Goal: Task Accomplishment & Management: Use online tool/utility

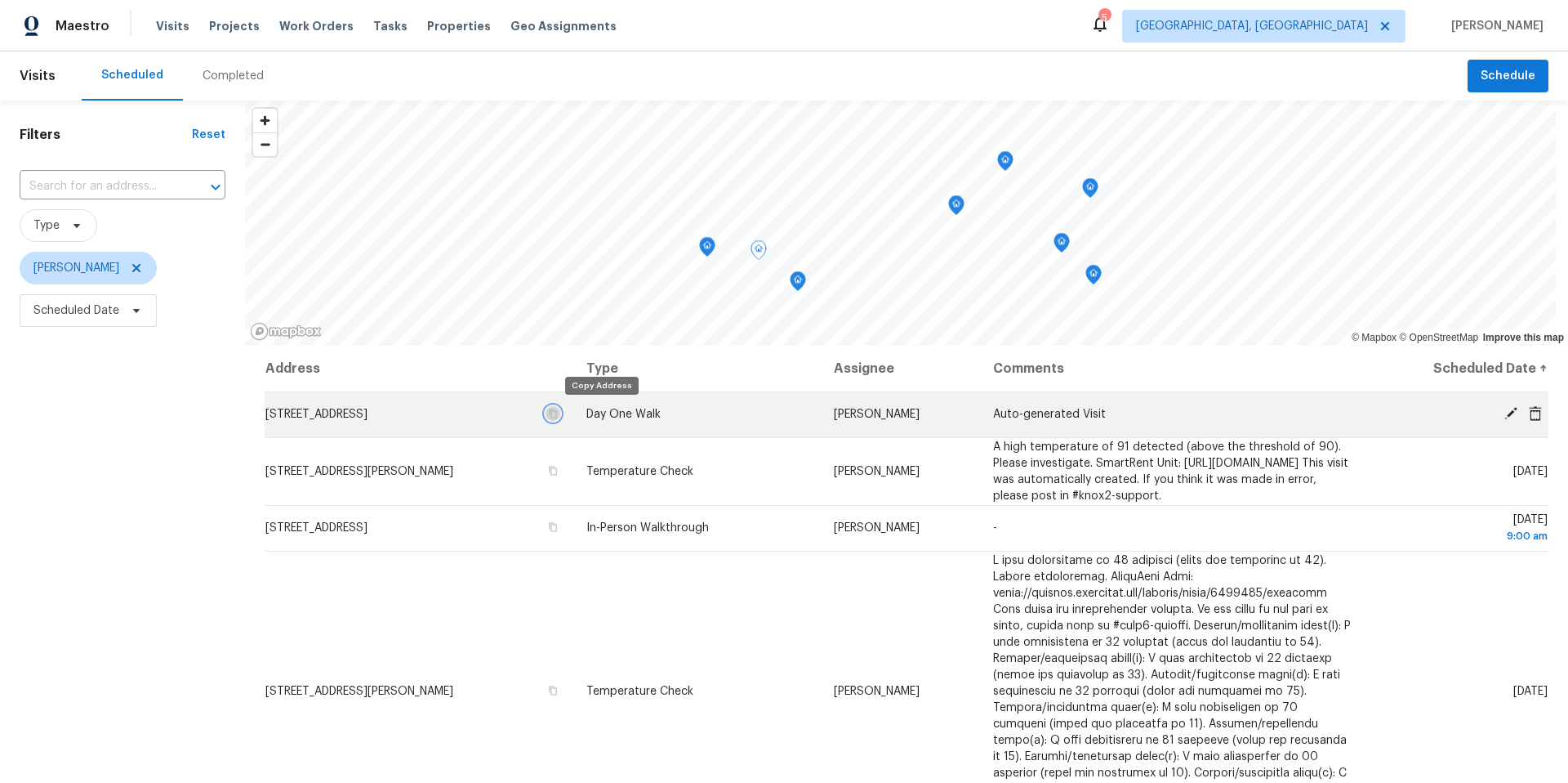
click at [557, 413] on icon "button" at bounding box center [553, 413] width 8 height 9
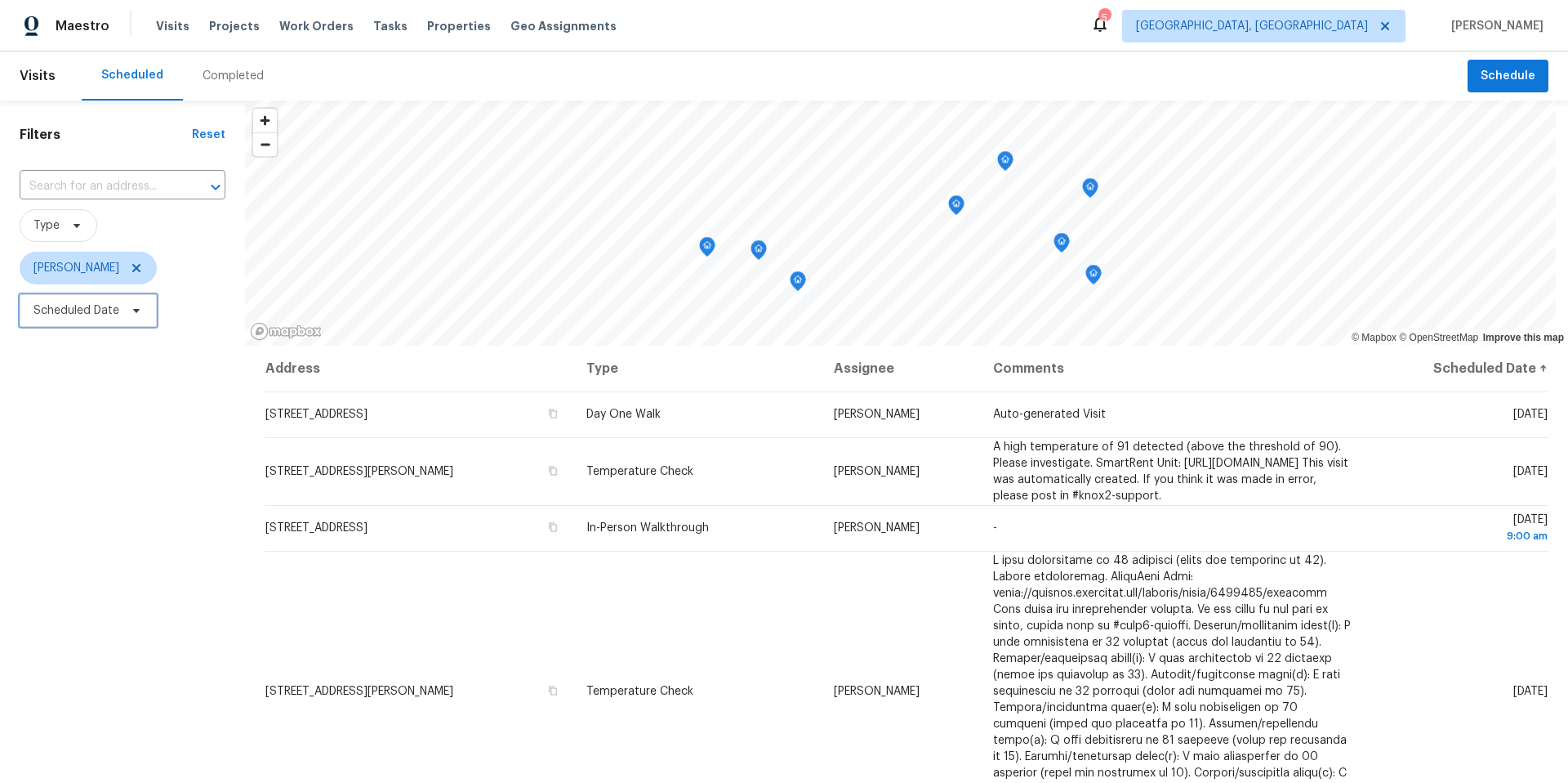
click at [135, 313] on icon at bounding box center [136, 310] width 13 height 13
click at [118, 373] on input "text" at bounding box center [110, 366] width 161 height 33
select select "7"
select select "2025"
select select "8"
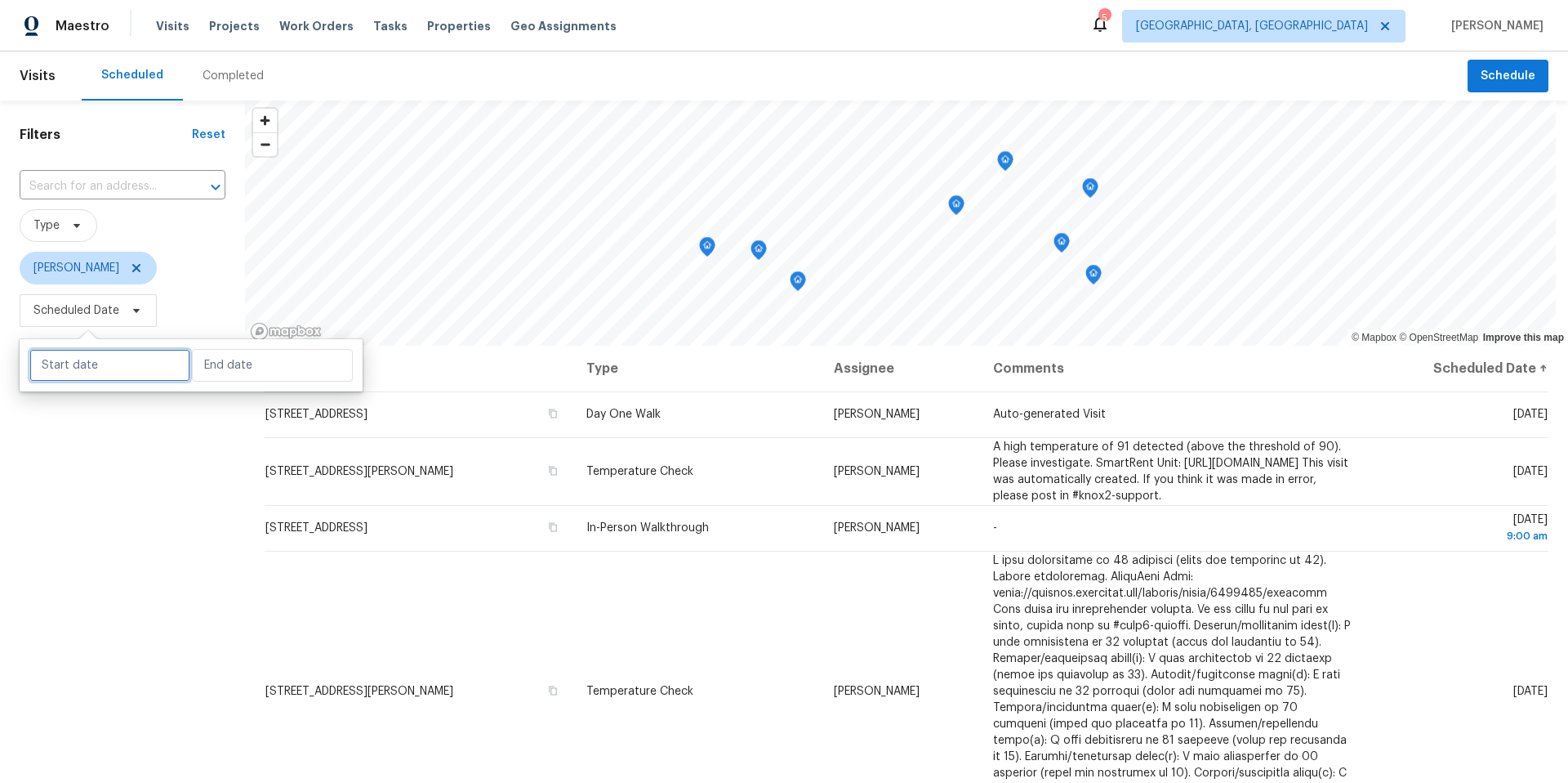
select select "2025"
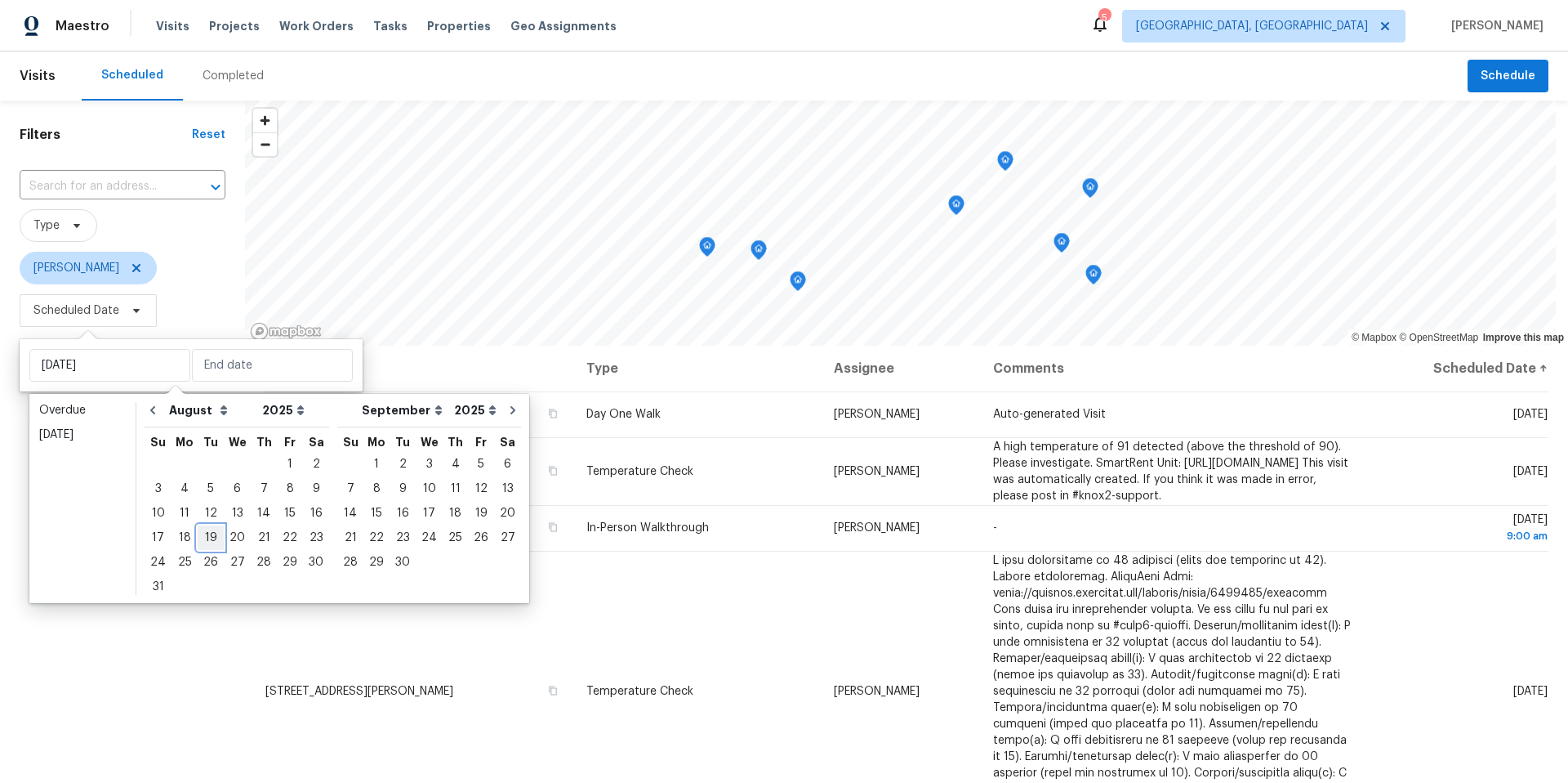
click at [206, 501] on div "19" at bounding box center [210, 538] width 26 height 23
type input "[DATE]"
click at [206, 501] on div "19" at bounding box center [210, 538] width 26 height 23
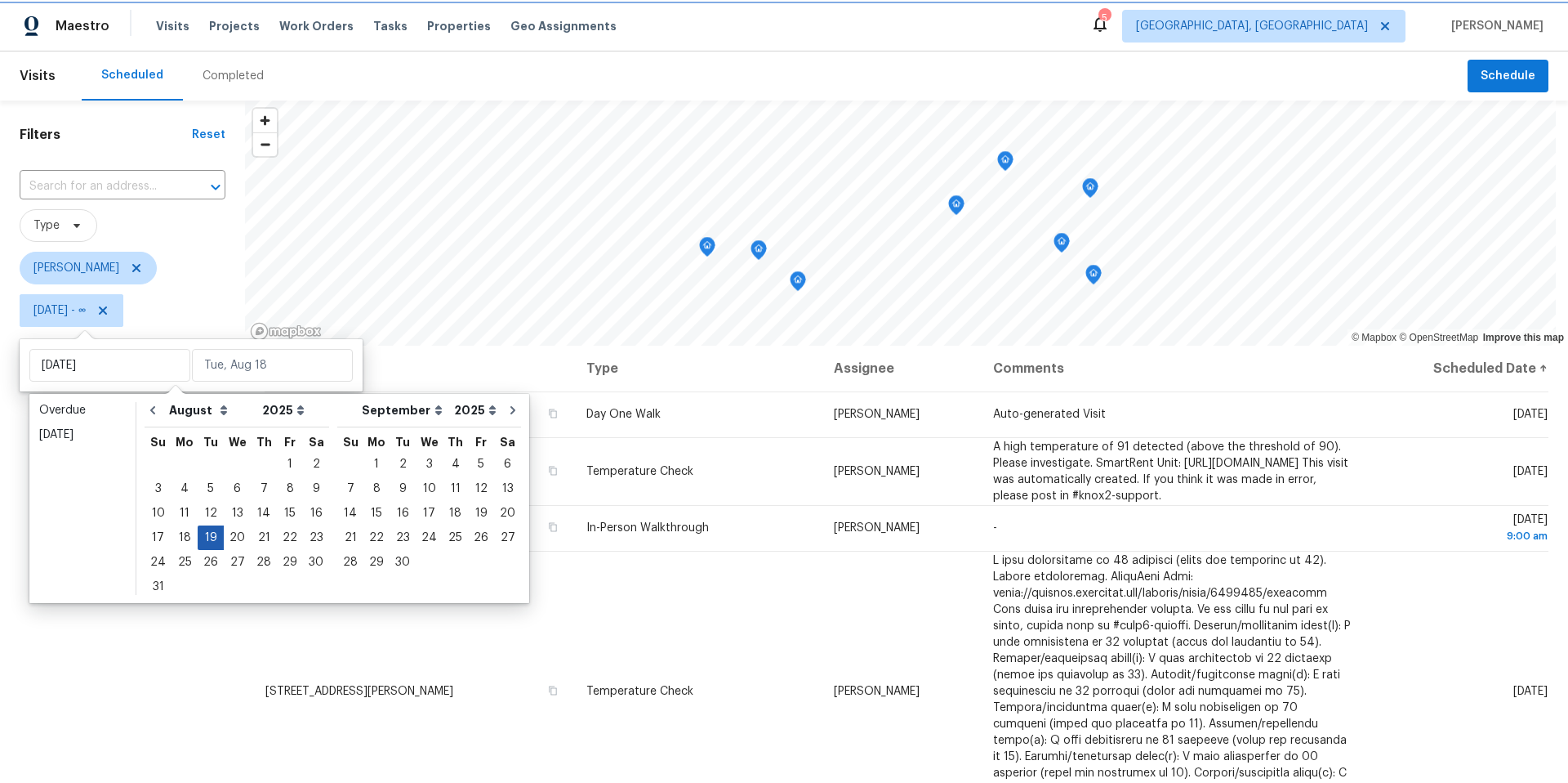
type input "[DATE]"
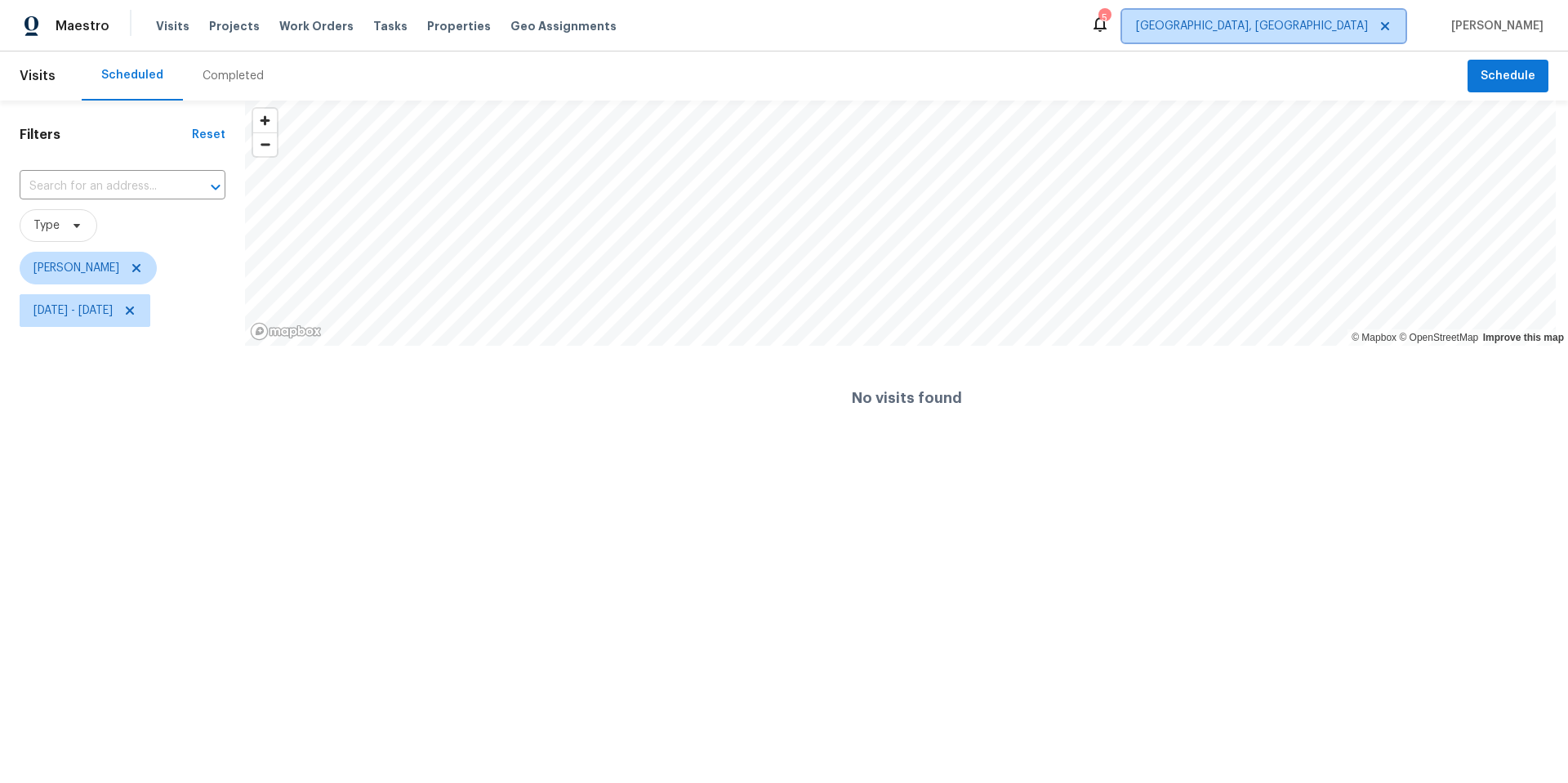
click at [1175, 34] on span "[GEOGRAPHIC_DATA], [GEOGRAPHIC_DATA]" at bounding box center [1264, 26] width 284 height 33
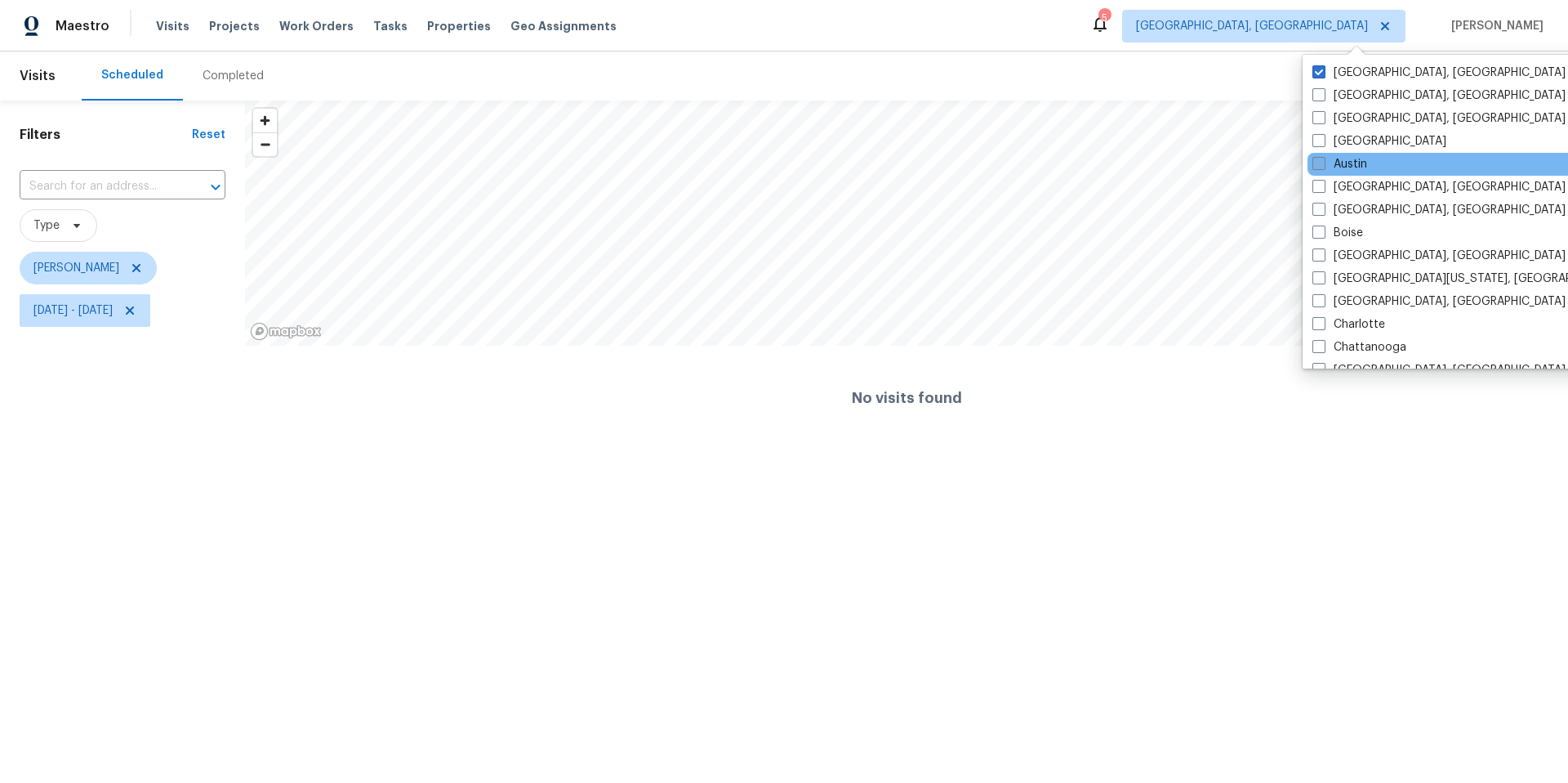
click at [1175, 168] on span at bounding box center [1318, 162] width 13 height 13
click at [1175, 166] on input "Austin" at bounding box center [1317, 160] width 11 height 11
checkbox input "true"
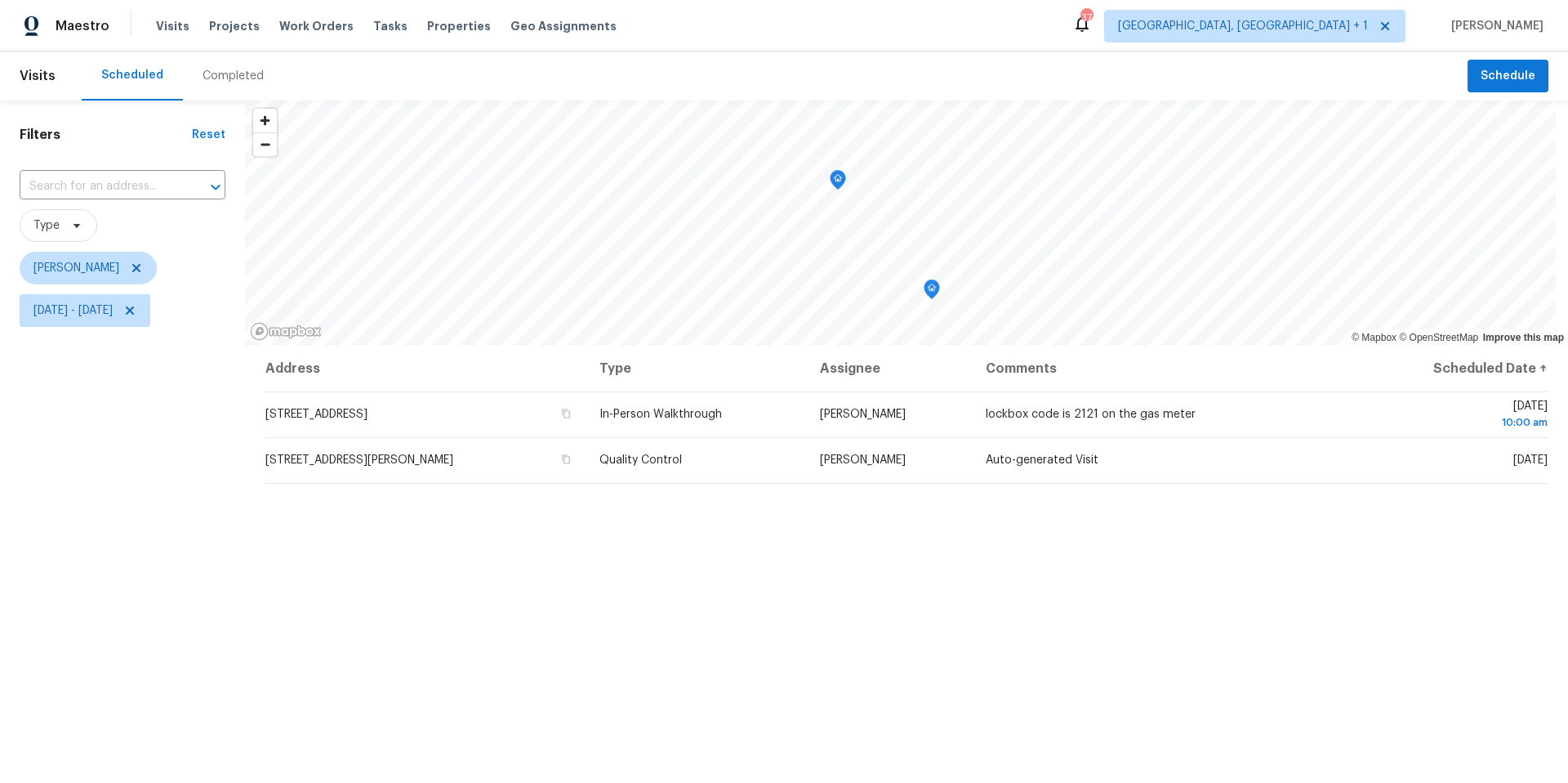
click at [836, 179] on icon "Map marker" at bounding box center [838, 179] width 5 height 4
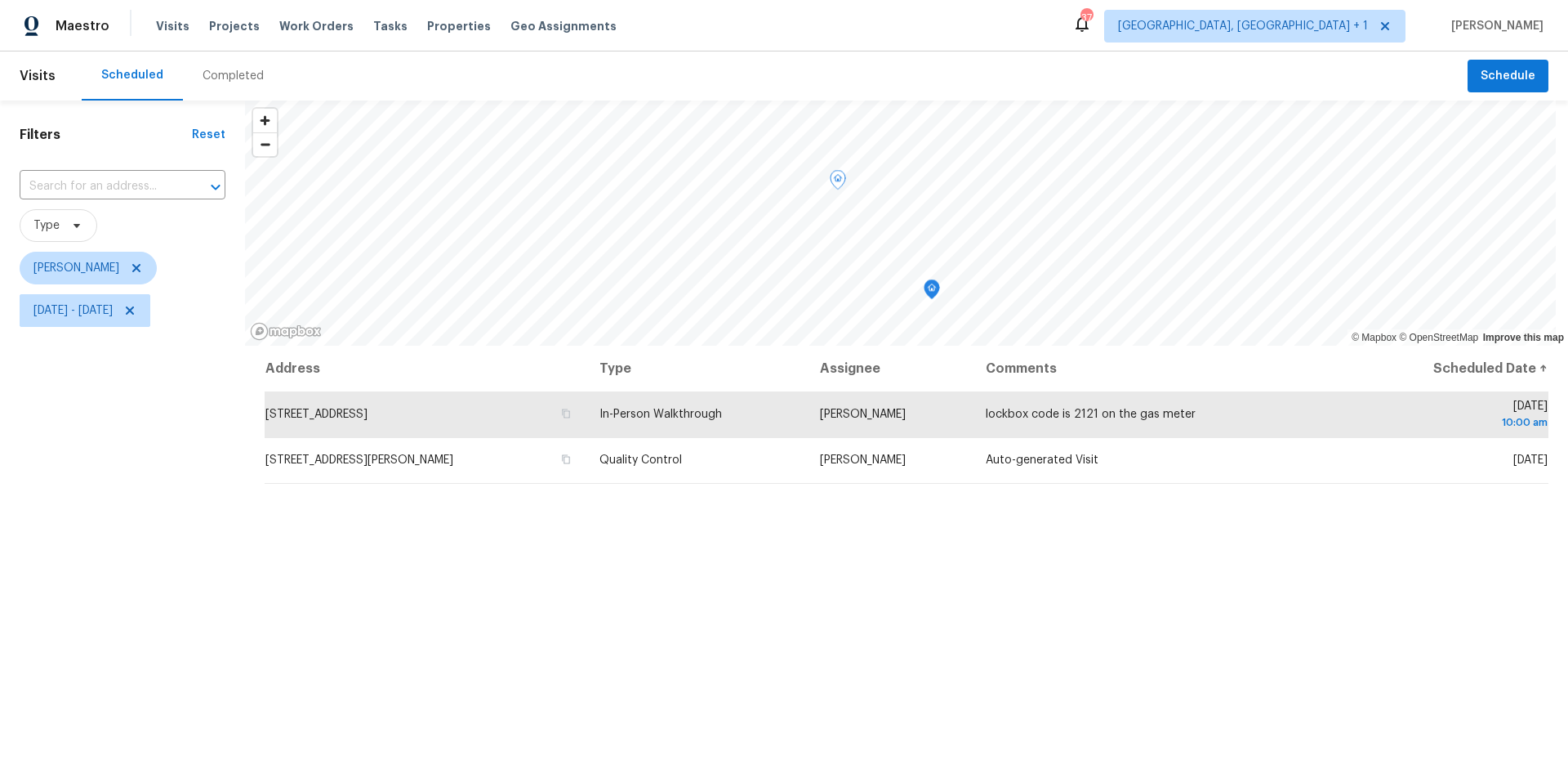
click at [929, 291] on icon "Map marker" at bounding box center [931, 289] width 15 height 18
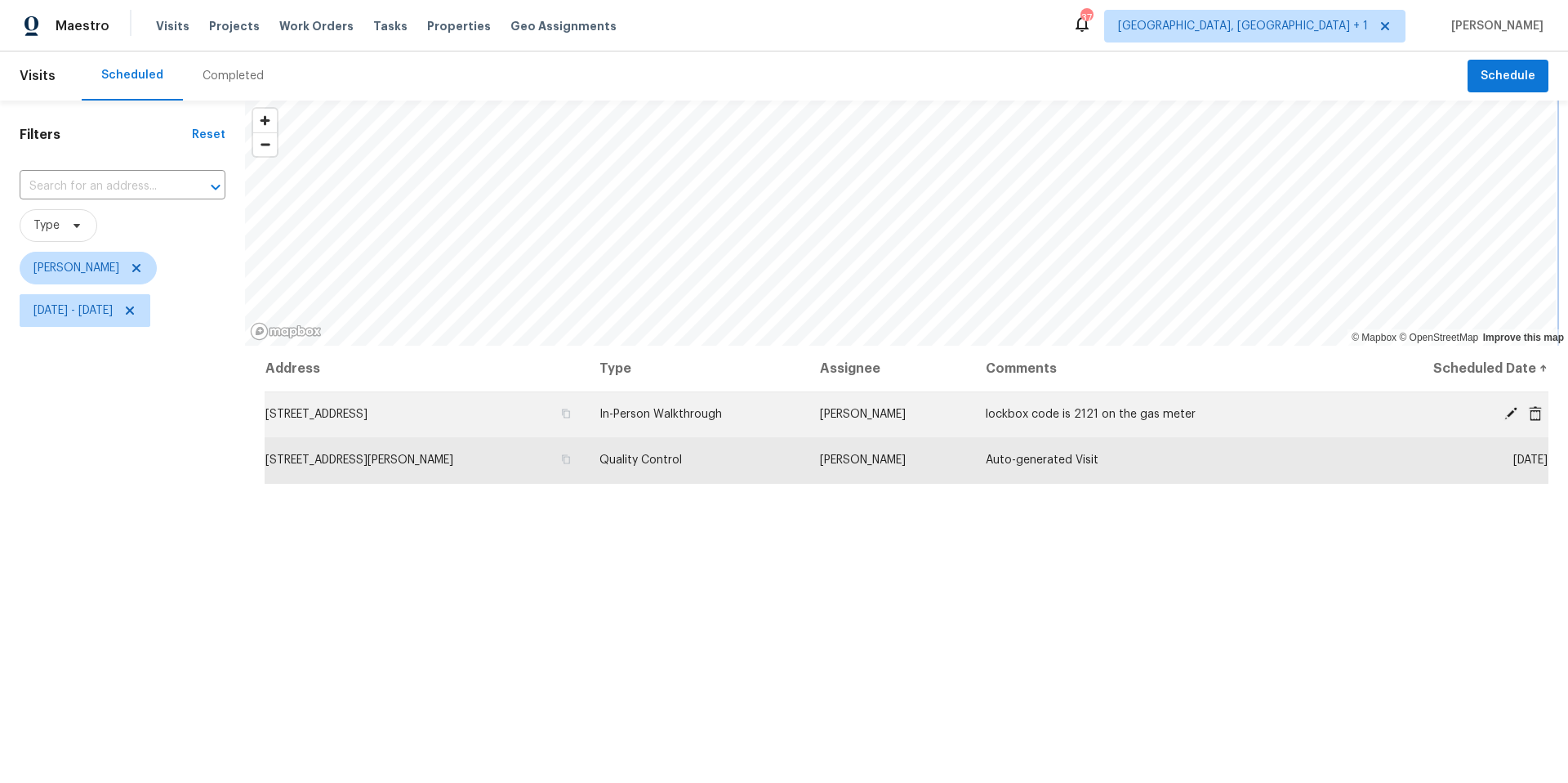
click at [822, 421] on div "© Mapbox © OpenStreetMap Improve this map Address Type Assignee Comments Schedu…" at bounding box center [906, 536] width 1323 height 872
click at [571, 416] on icon "button" at bounding box center [566, 413] width 10 height 10
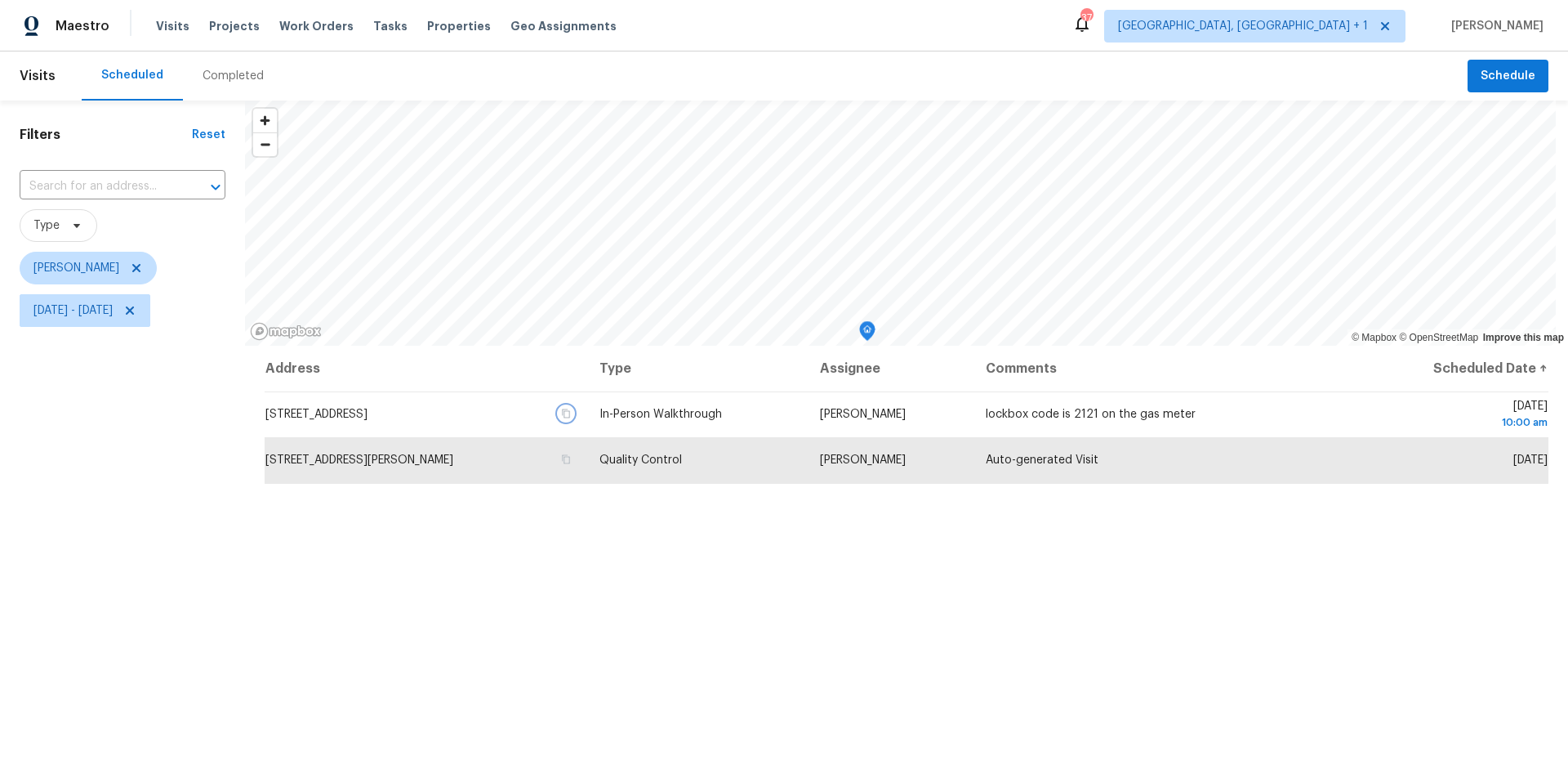
click at [871, 325] on icon "Map marker" at bounding box center [867, 331] width 15 height 18
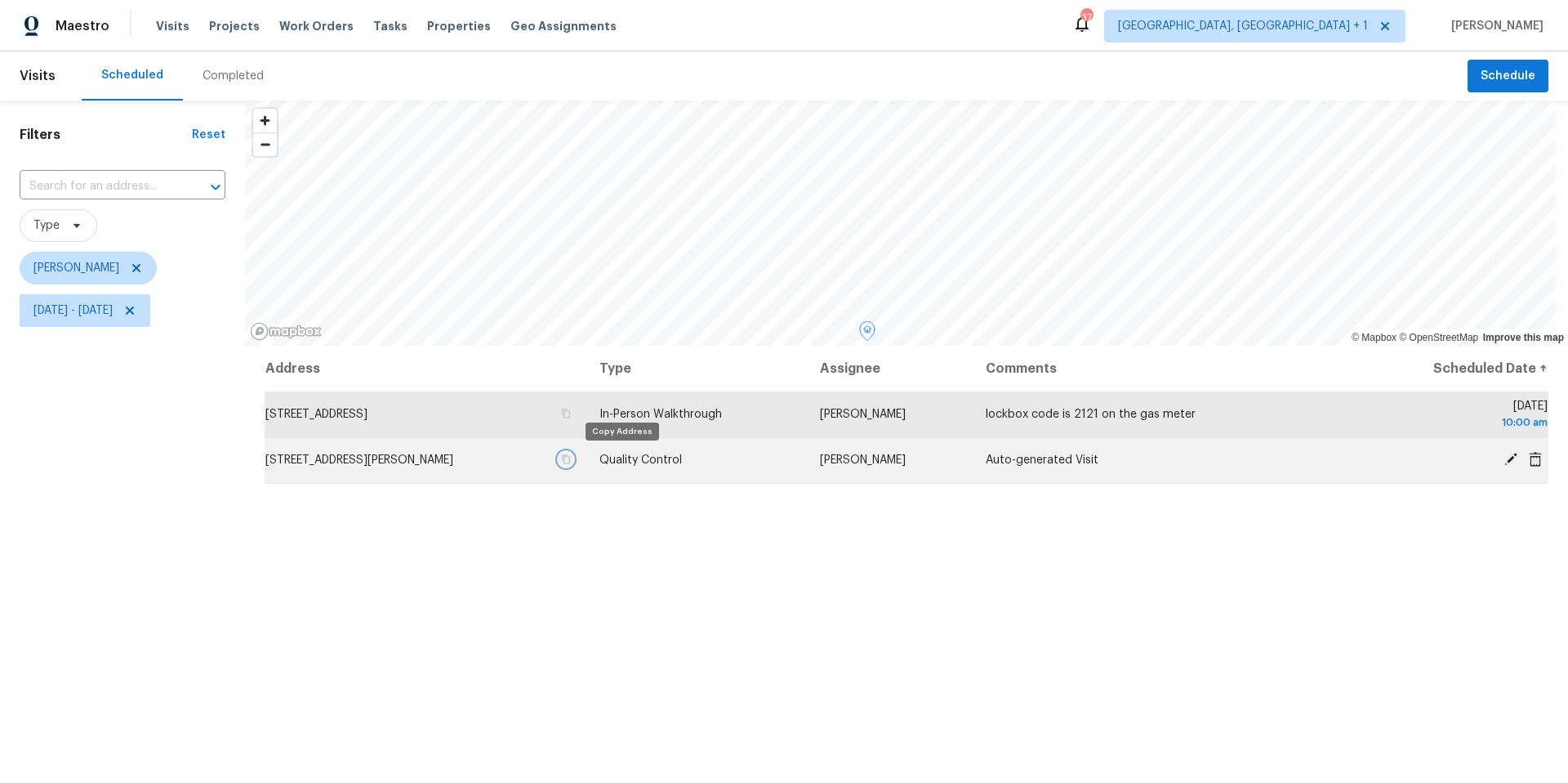
click at [570, 457] on icon "button" at bounding box center [566, 459] width 8 height 9
